Goal: Information Seeking & Learning: Learn about a topic

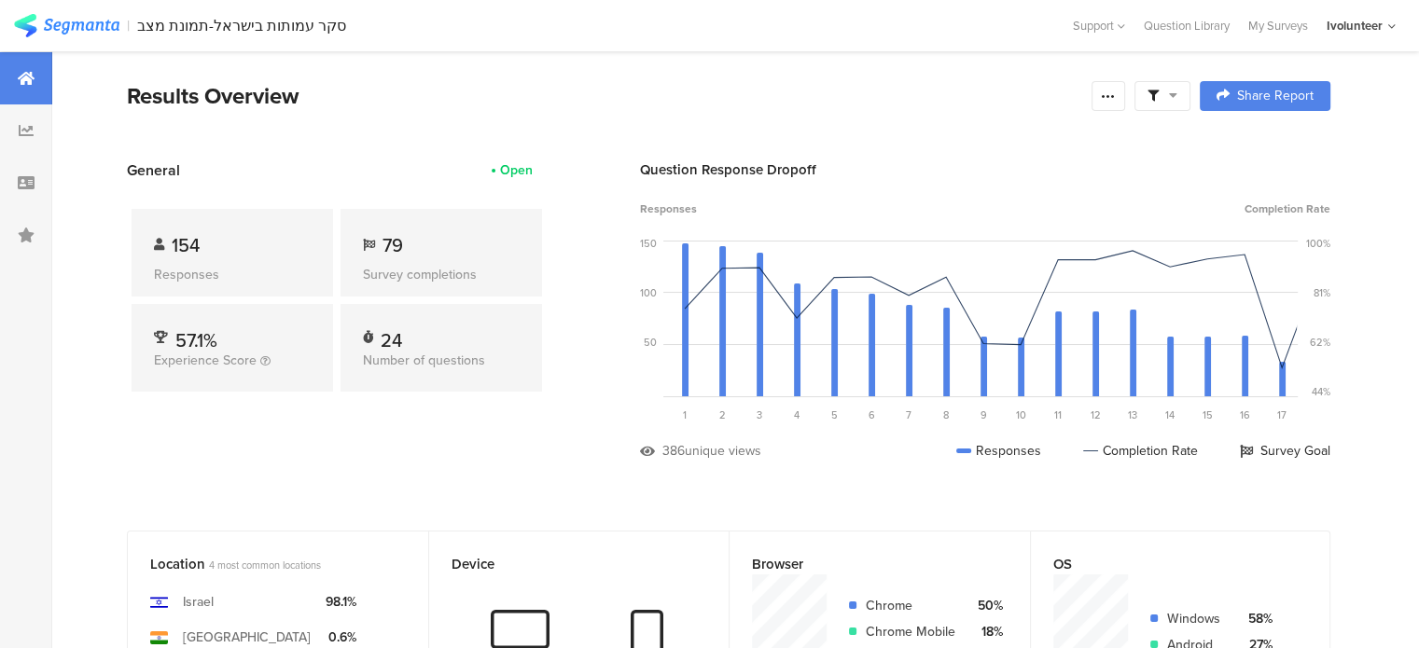
scroll to position [30, 0]
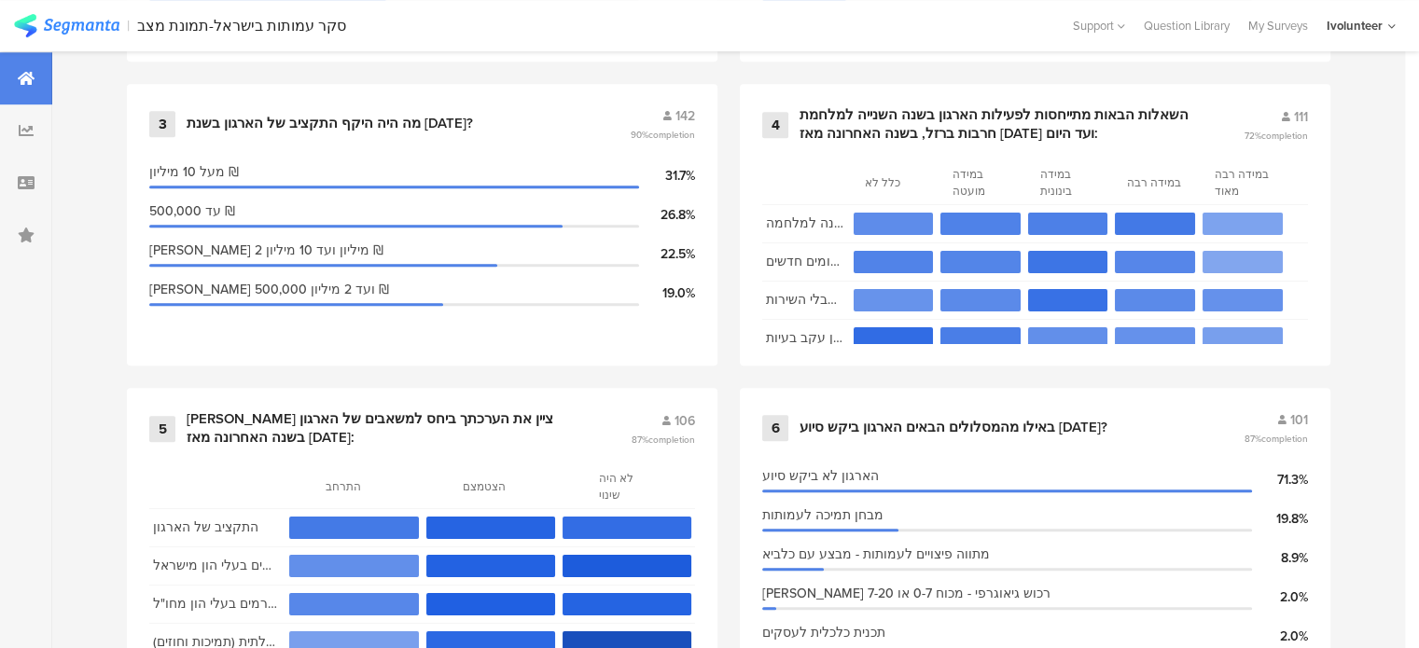
scroll to position [1213, 0]
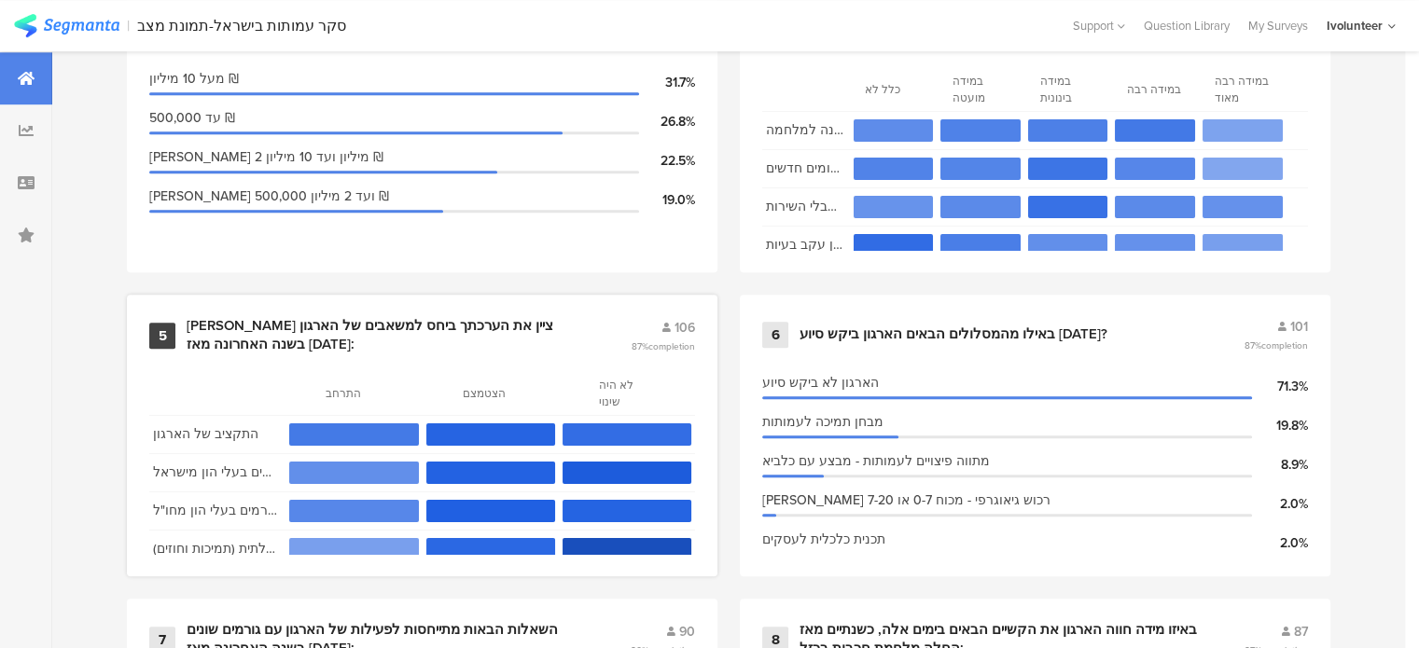
click at [443, 322] on div "[PERSON_NAME] ציין את הערכתך ביחס למשאבים של הארגון בשנה האחרונה מאז [DATE]:" at bounding box center [386, 335] width 399 height 36
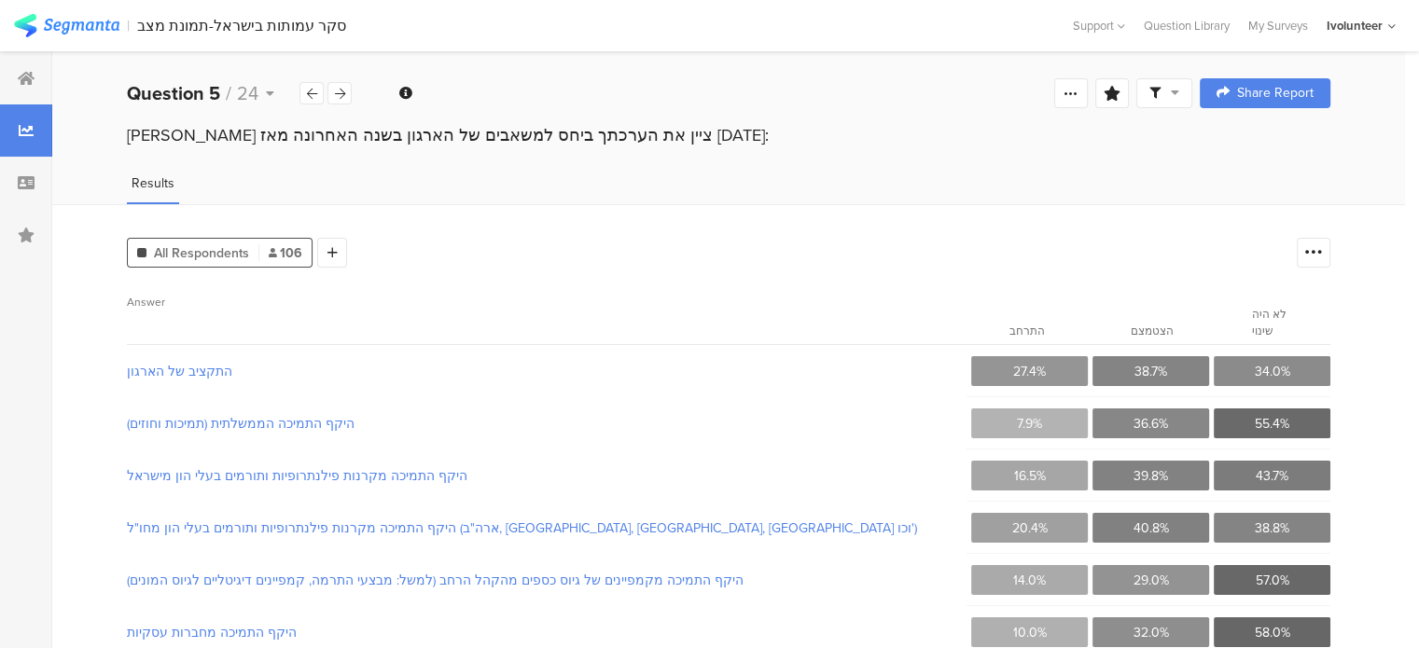
scroll to position [92, 0]
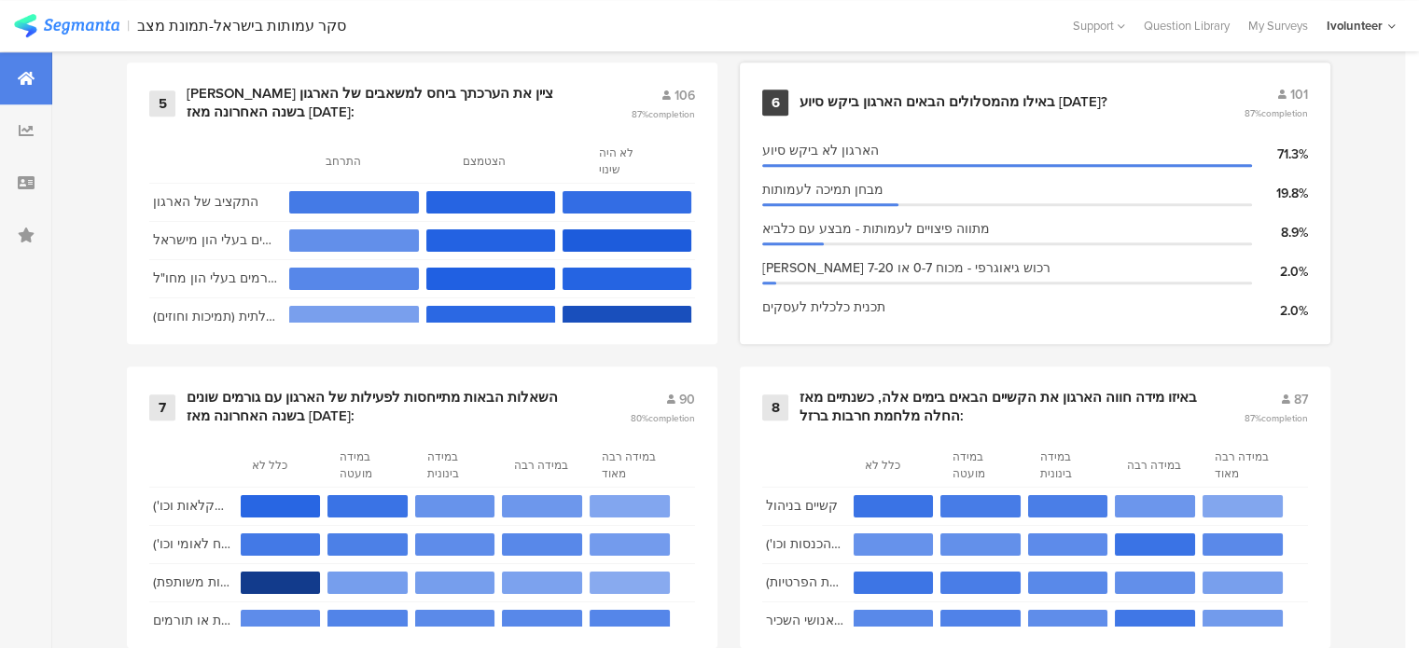
scroll to position [1493, 0]
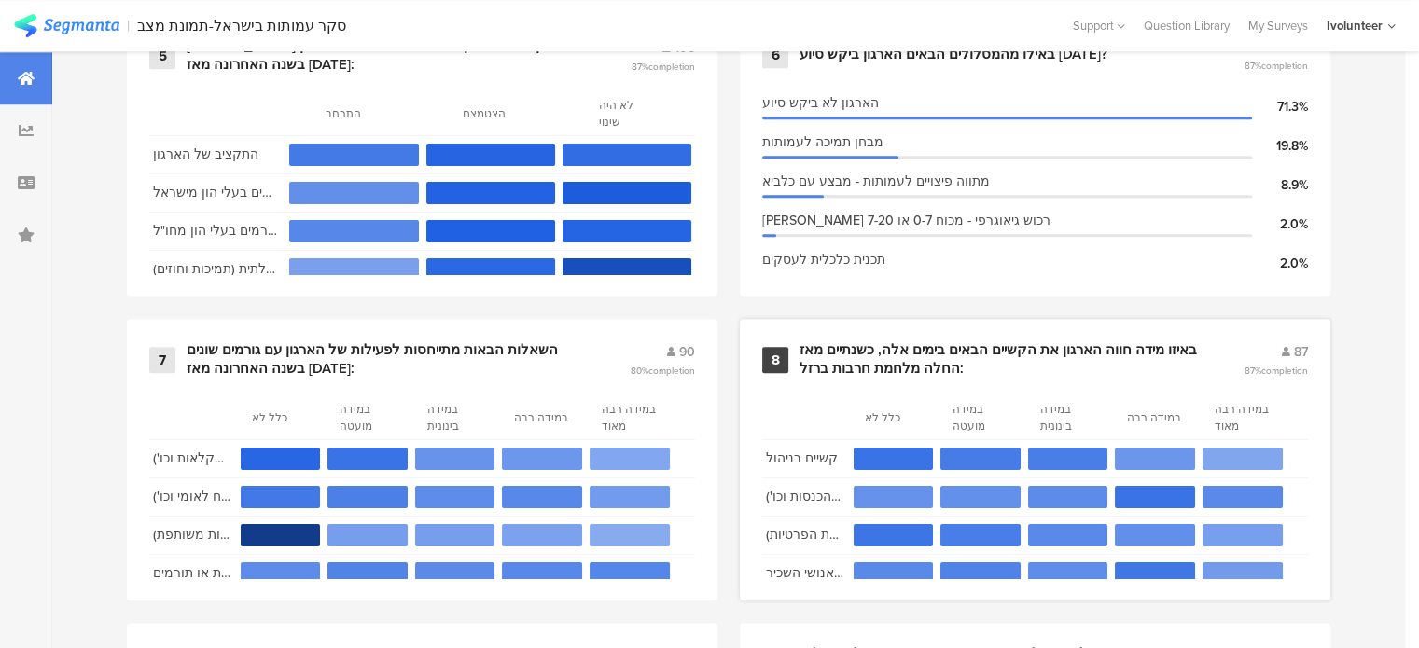
click at [1063, 341] on div "באיזו מידה חווה הארגון את הקשיים הבאים בימים אלה, כשנתיים מאז החלה מלחמת חרבות …" at bounding box center [998, 359] width 399 height 36
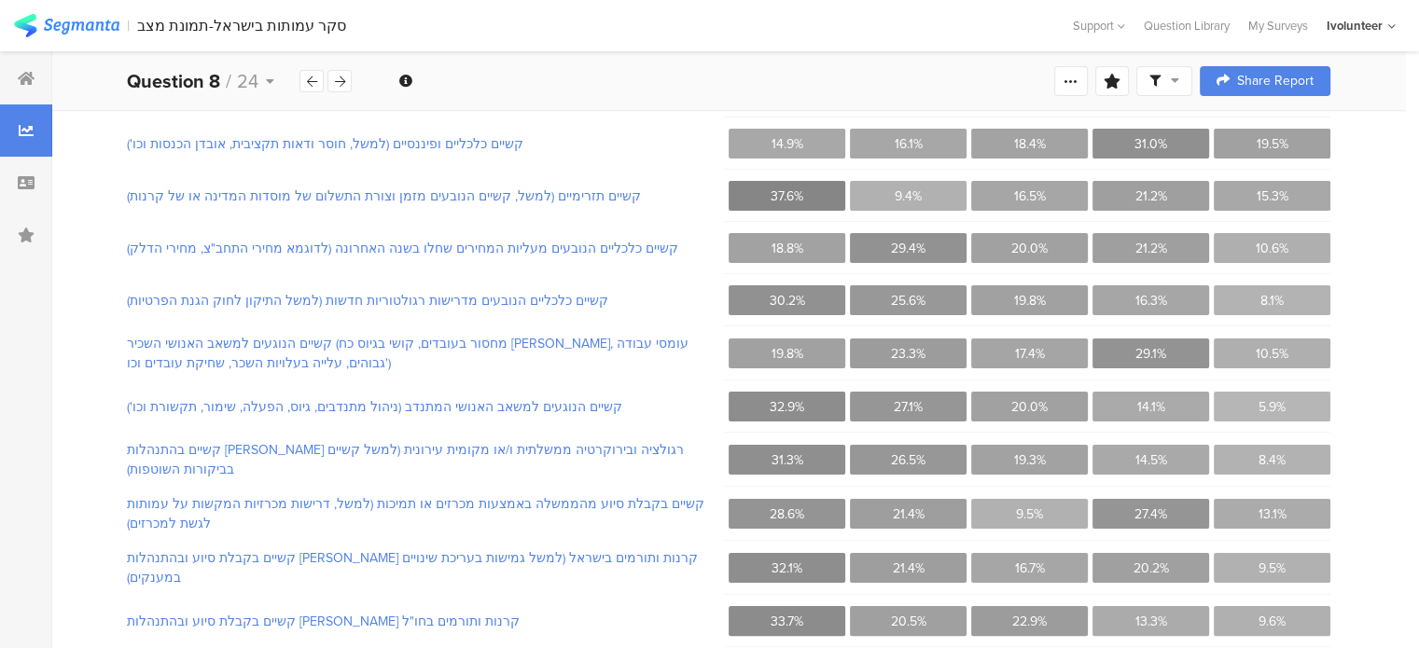
scroll to position [373, 0]
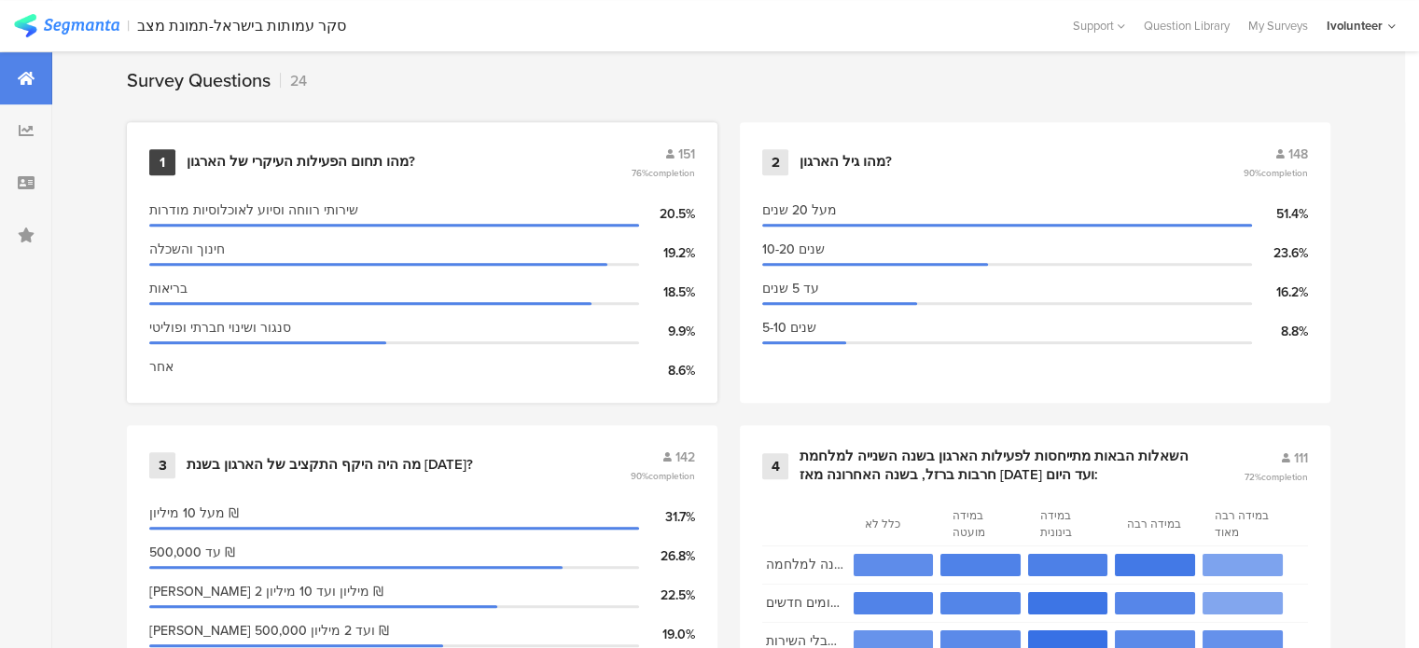
scroll to position [746, 0]
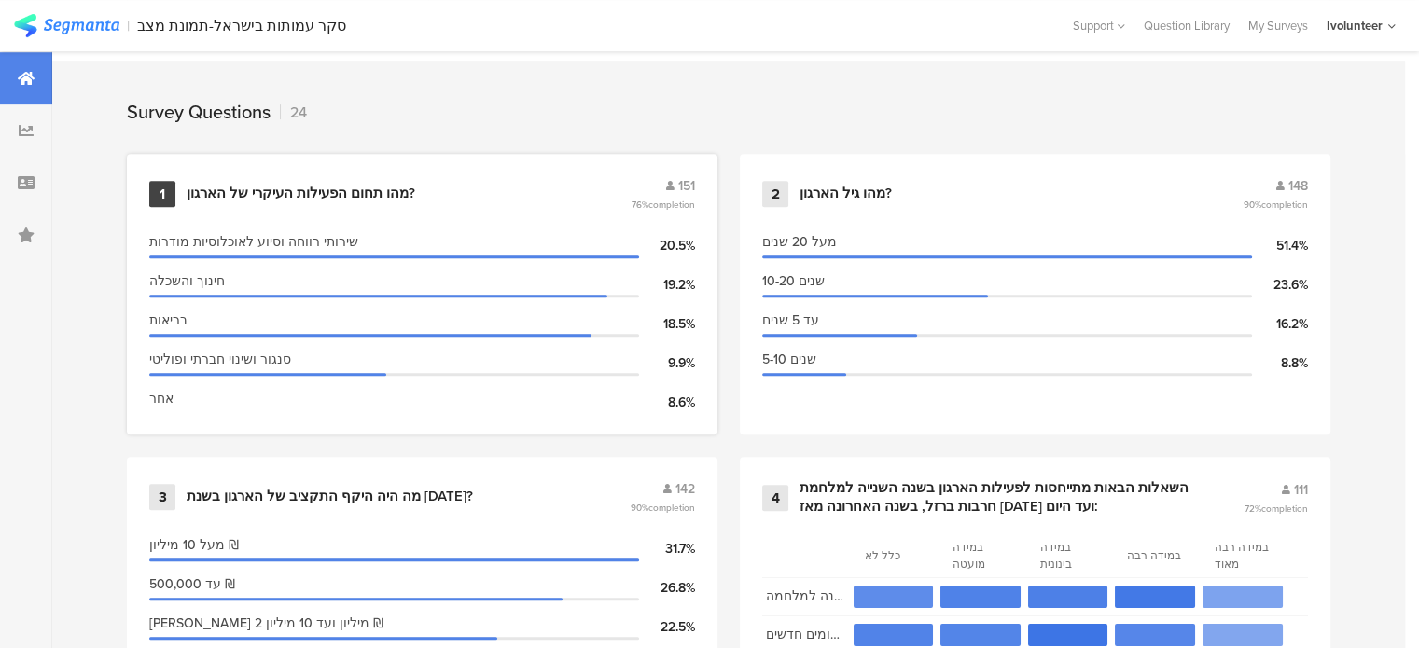
click at [166, 186] on div "1" at bounding box center [162, 194] width 26 height 26
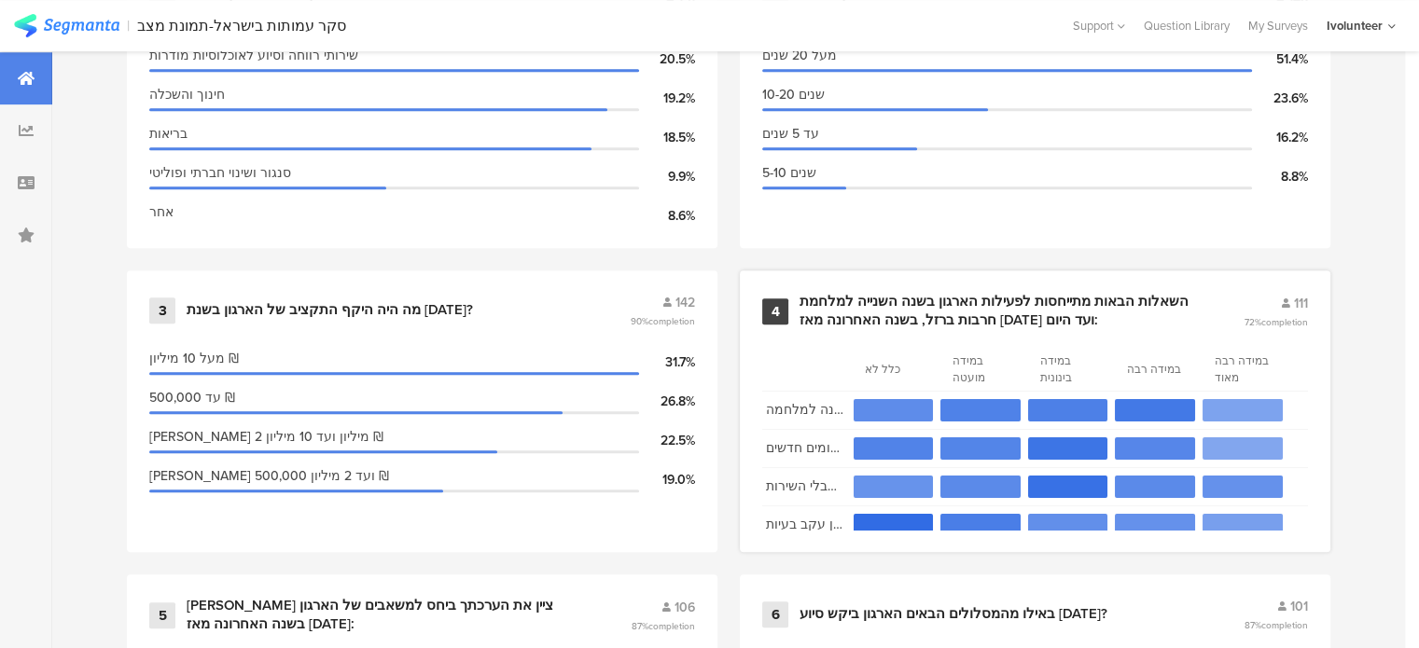
click at [1010, 309] on div "השאלות הבאות מתייחסות לפעילות הארגון בשנה השנייה למלחמת חרבות ברזל, בשנה האחרונ…" at bounding box center [998, 311] width 399 height 36
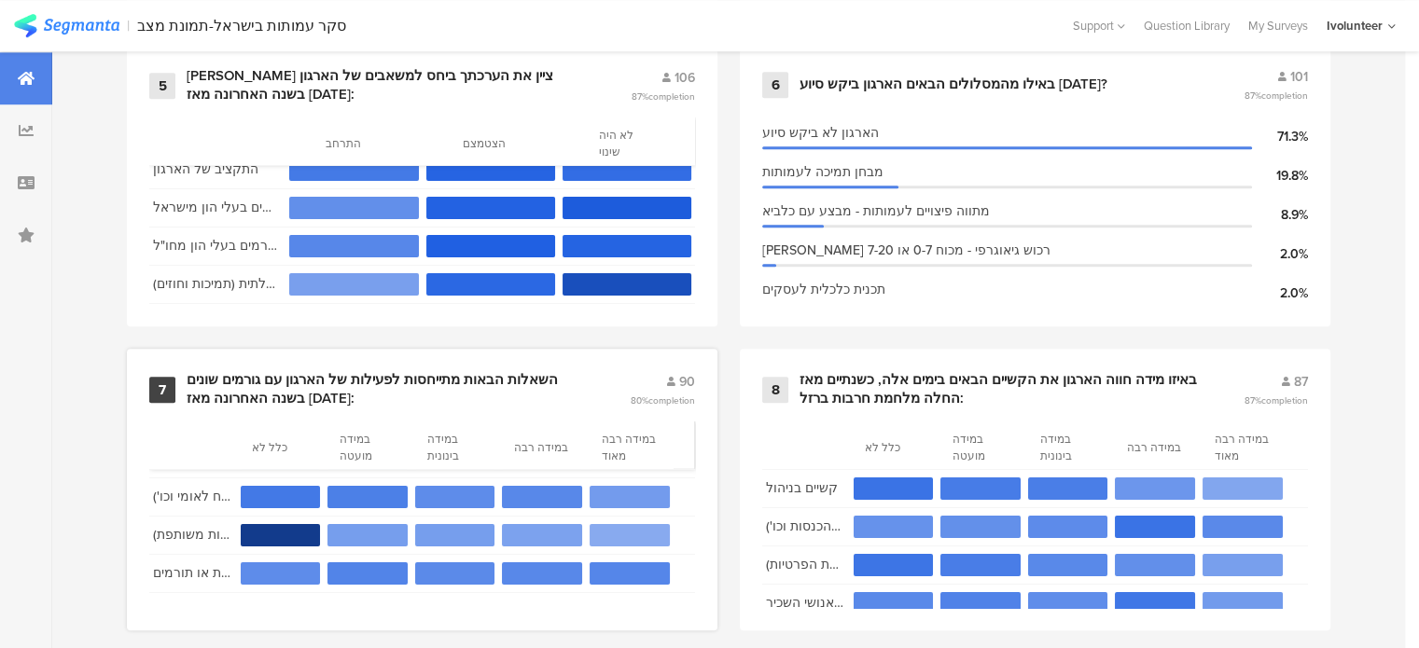
scroll to position [1586, 0]
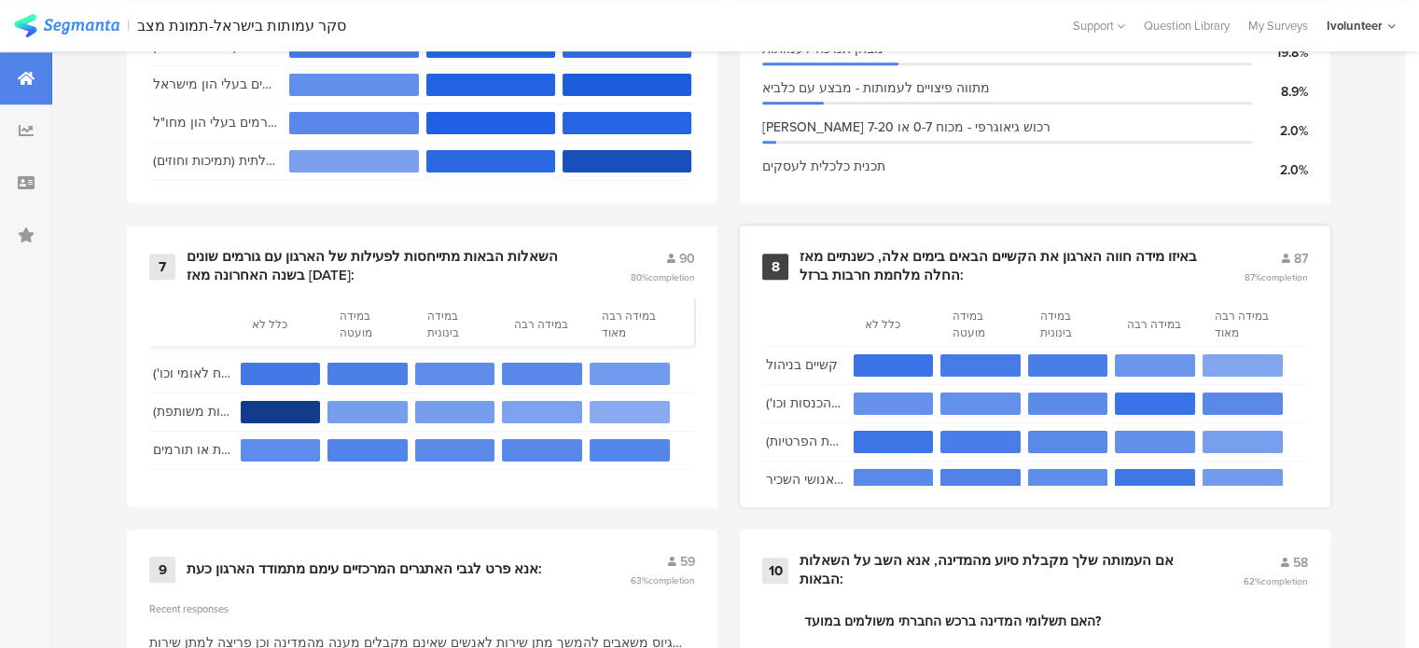
click at [891, 257] on div "באיזו מידה חווה הארגון את הקשיים הבאים בימים אלה, כשנתיים מאז החלה מלחמת חרבות …" at bounding box center [998, 266] width 399 height 36
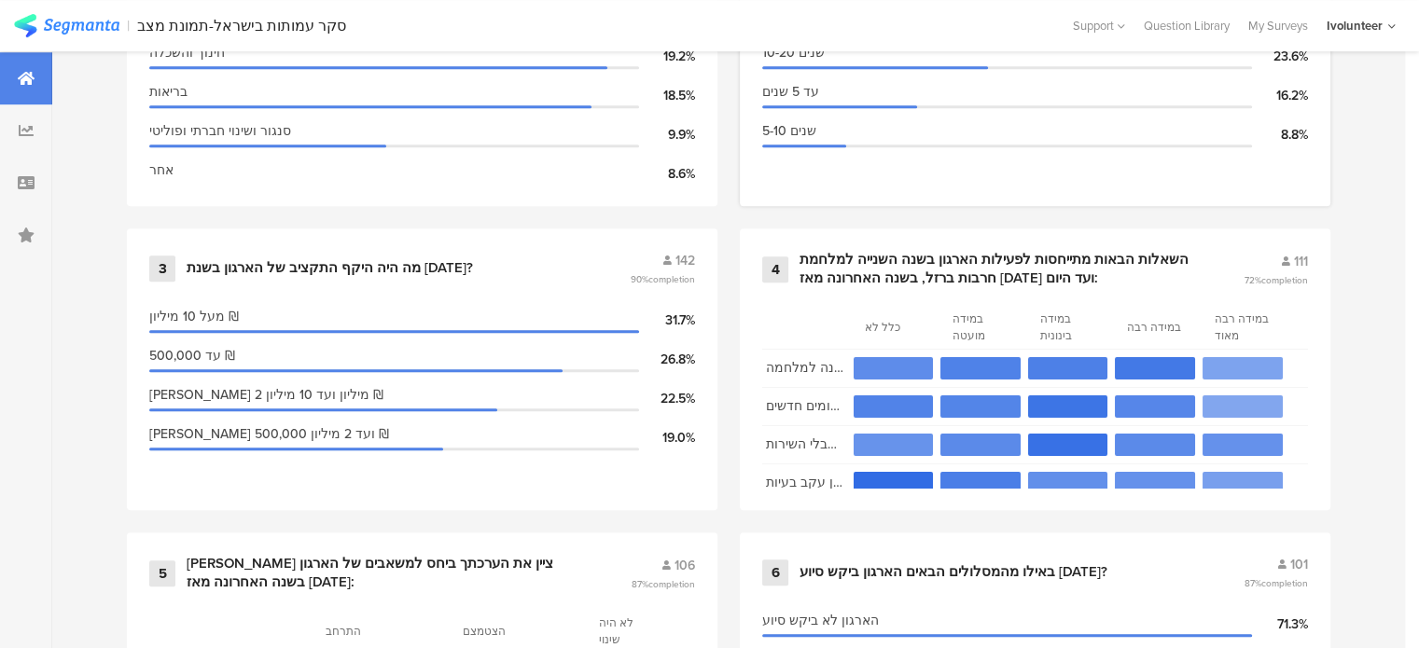
scroll to position [1008, 0]
